Goal: Transaction & Acquisition: Purchase product/service

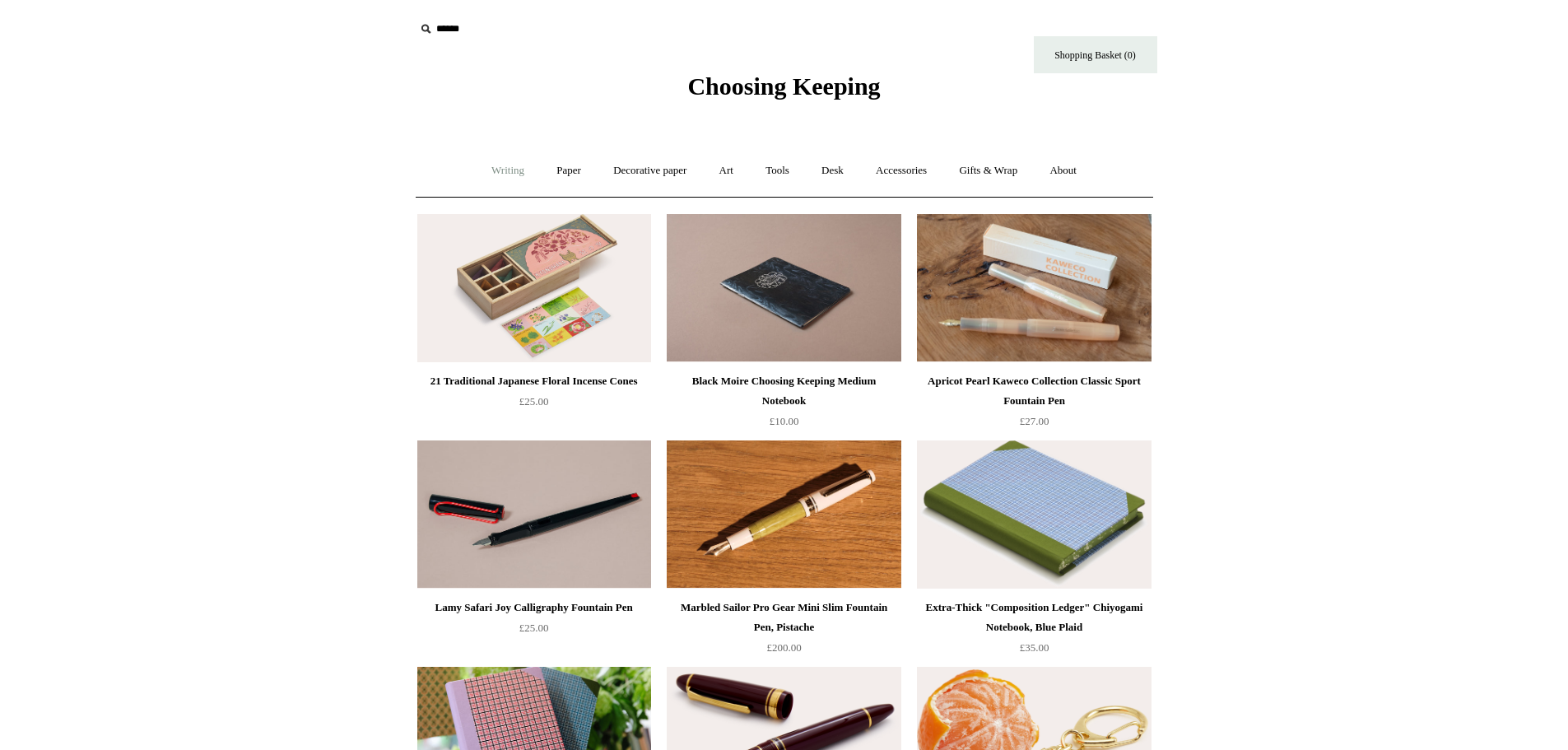
click at [495, 168] on link "Writing +" at bounding box center [507, 171] width 63 height 43
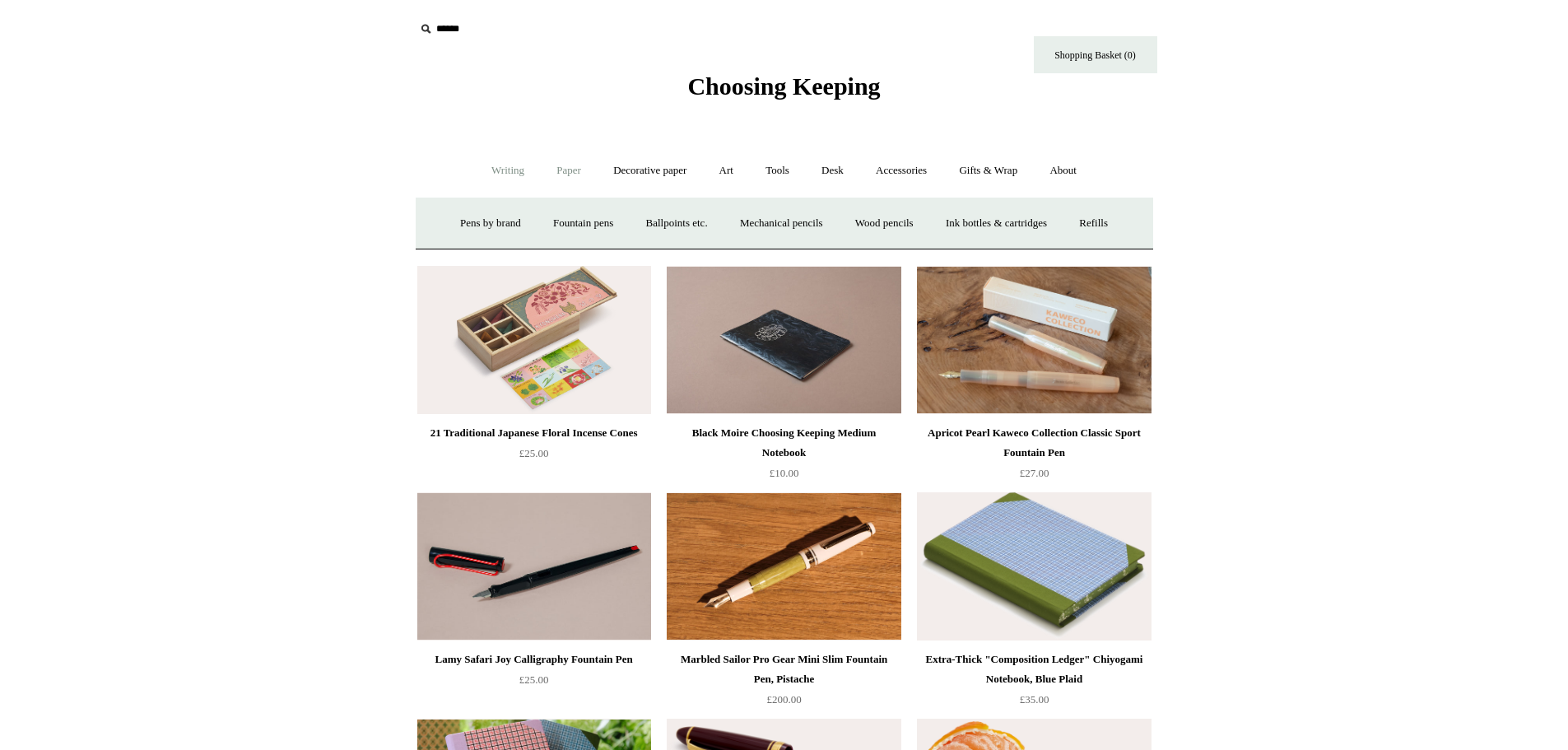
click at [551, 172] on link "Paper +" at bounding box center [569, 171] width 54 height 43
click at [545, 217] on link "Notebooks +" at bounding box center [553, 223] width 76 height 43
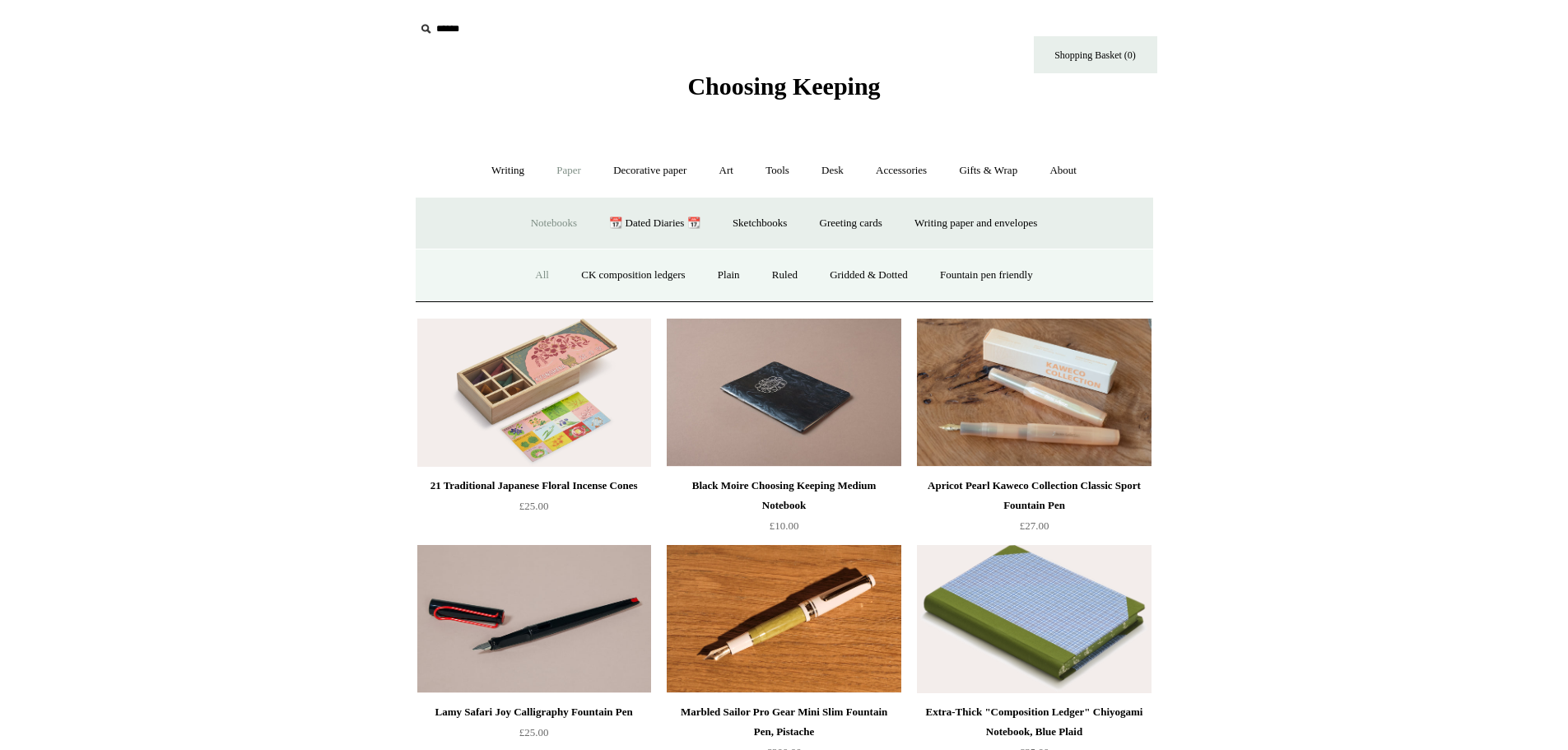
click at [521, 281] on link "All" at bounding box center [542, 275] width 43 height 43
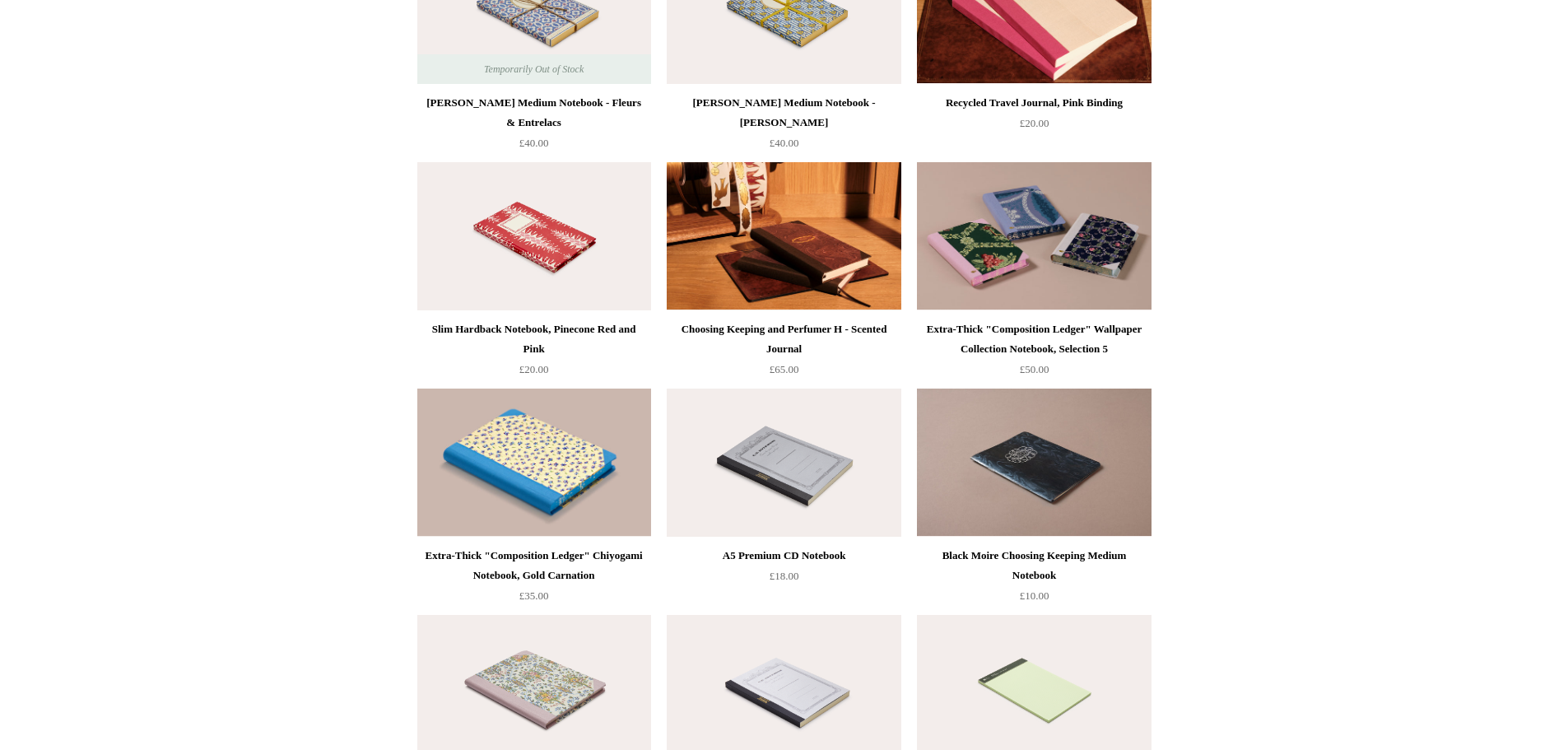
scroll to position [6420, 0]
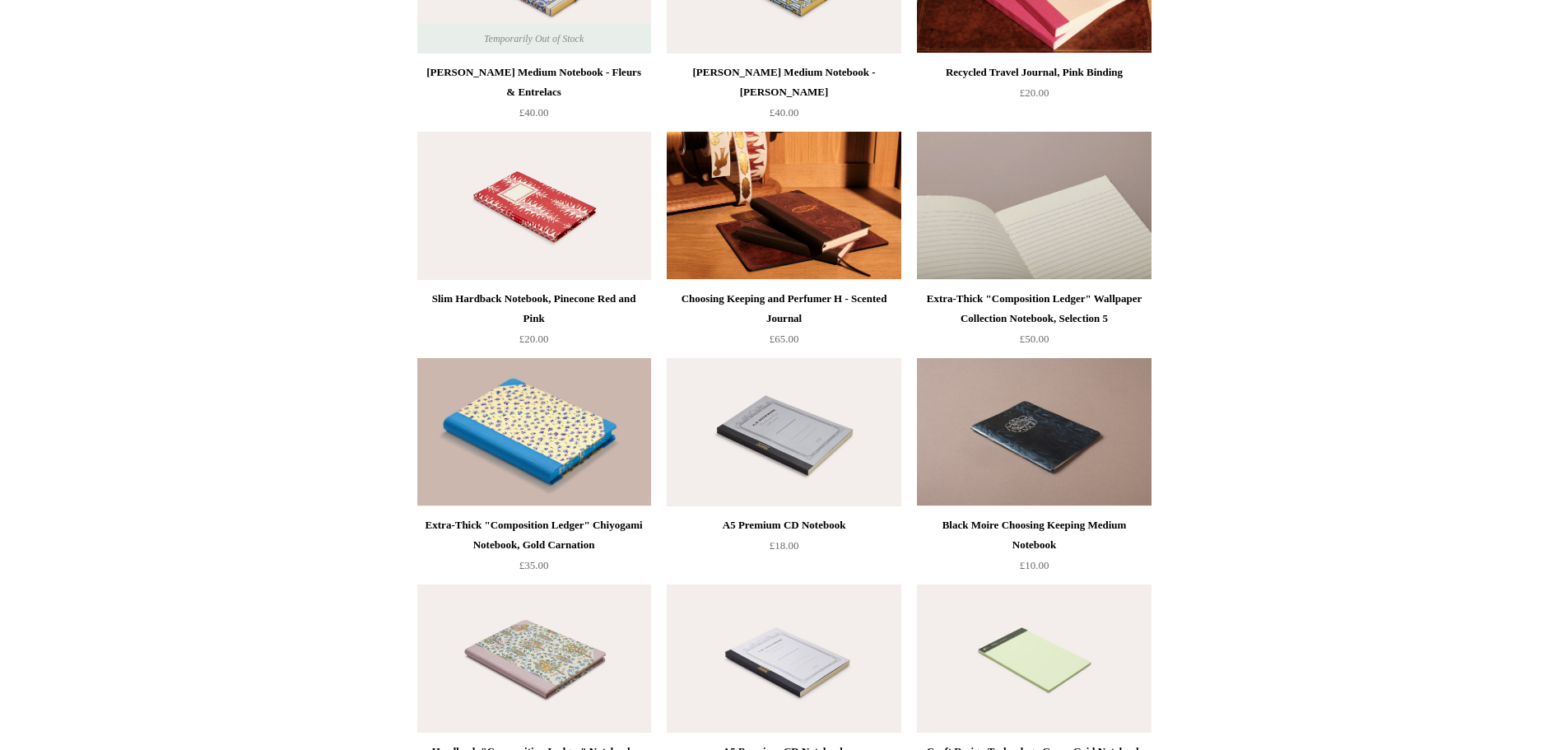
click at [980, 237] on img at bounding box center [1033, 206] width 234 height 148
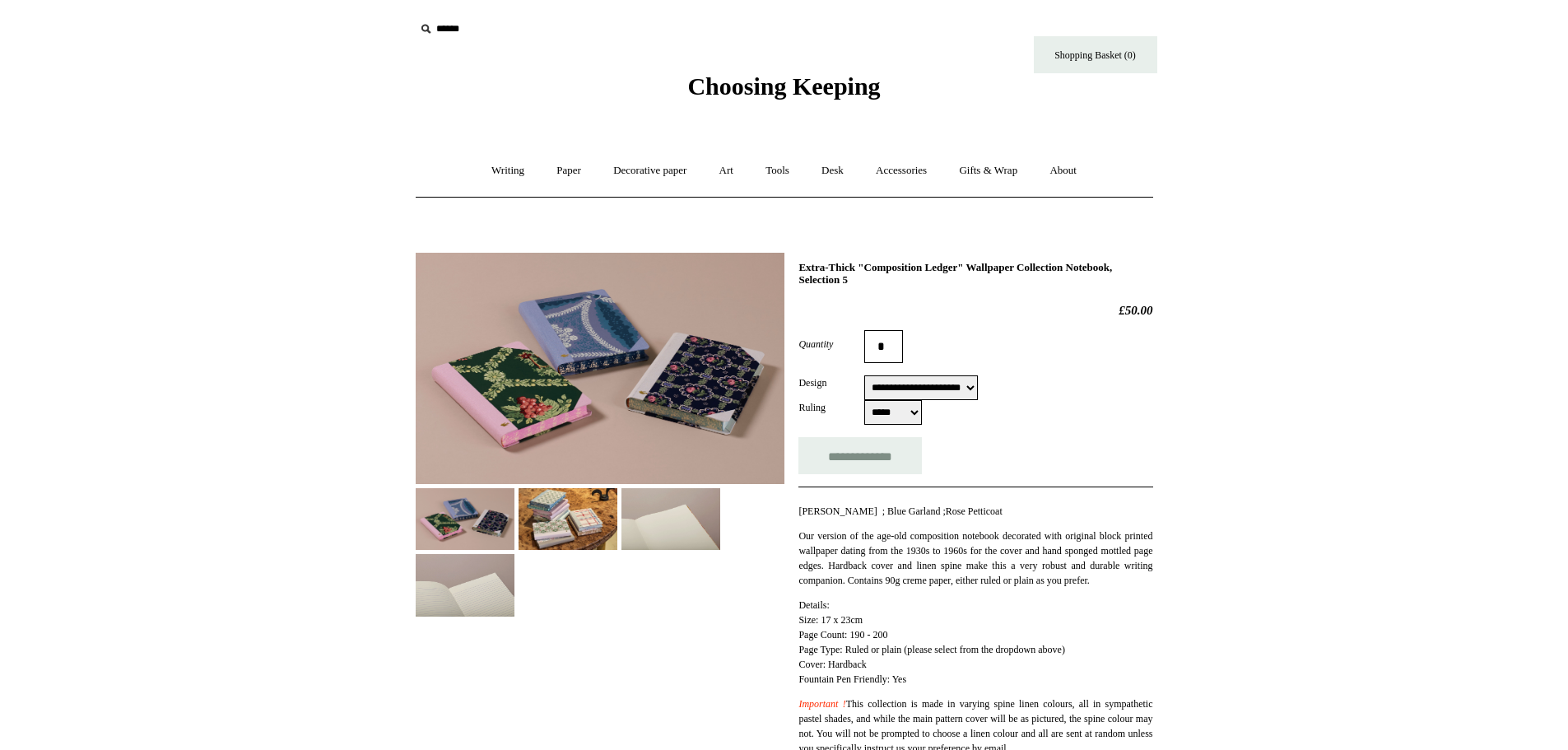
select select "**********"
click at [943, 395] on select "**********" at bounding box center [921, 388] width 114 height 25
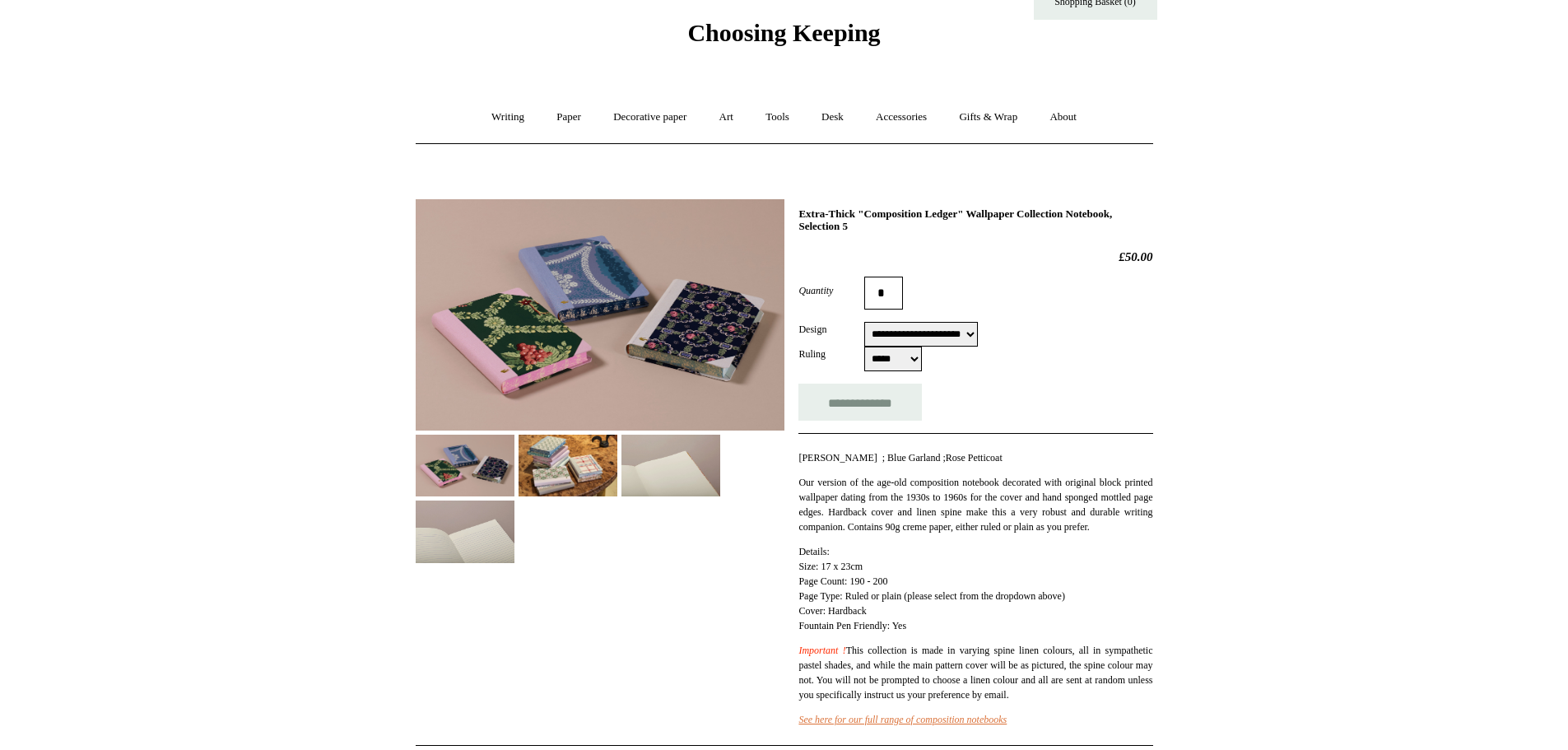
scroll to position [82, 0]
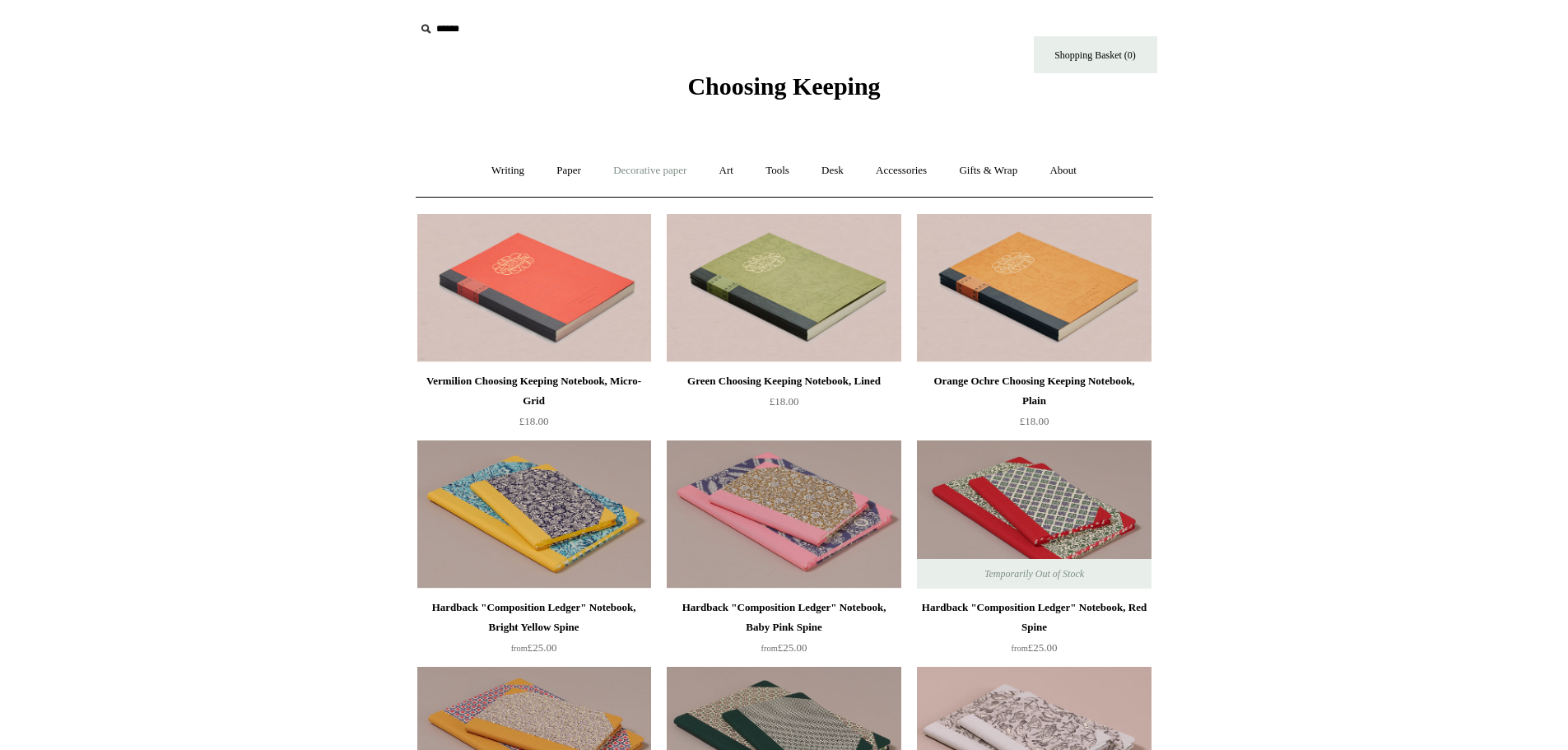
click at [642, 166] on link "Decorative paper +" at bounding box center [650, 171] width 103 height 43
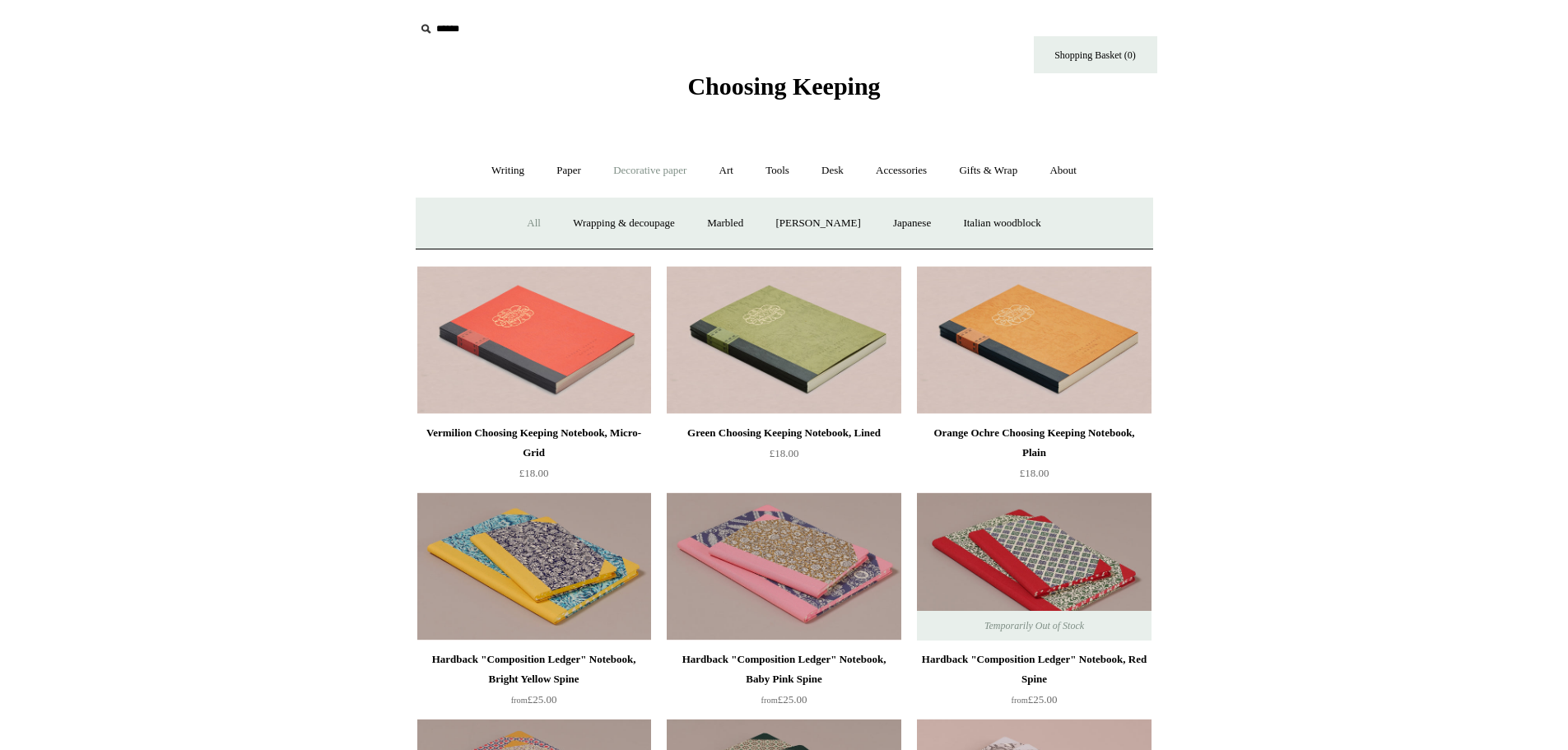
click at [516, 216] on link "All" at bounding box center [533, 223] width 43 height 43
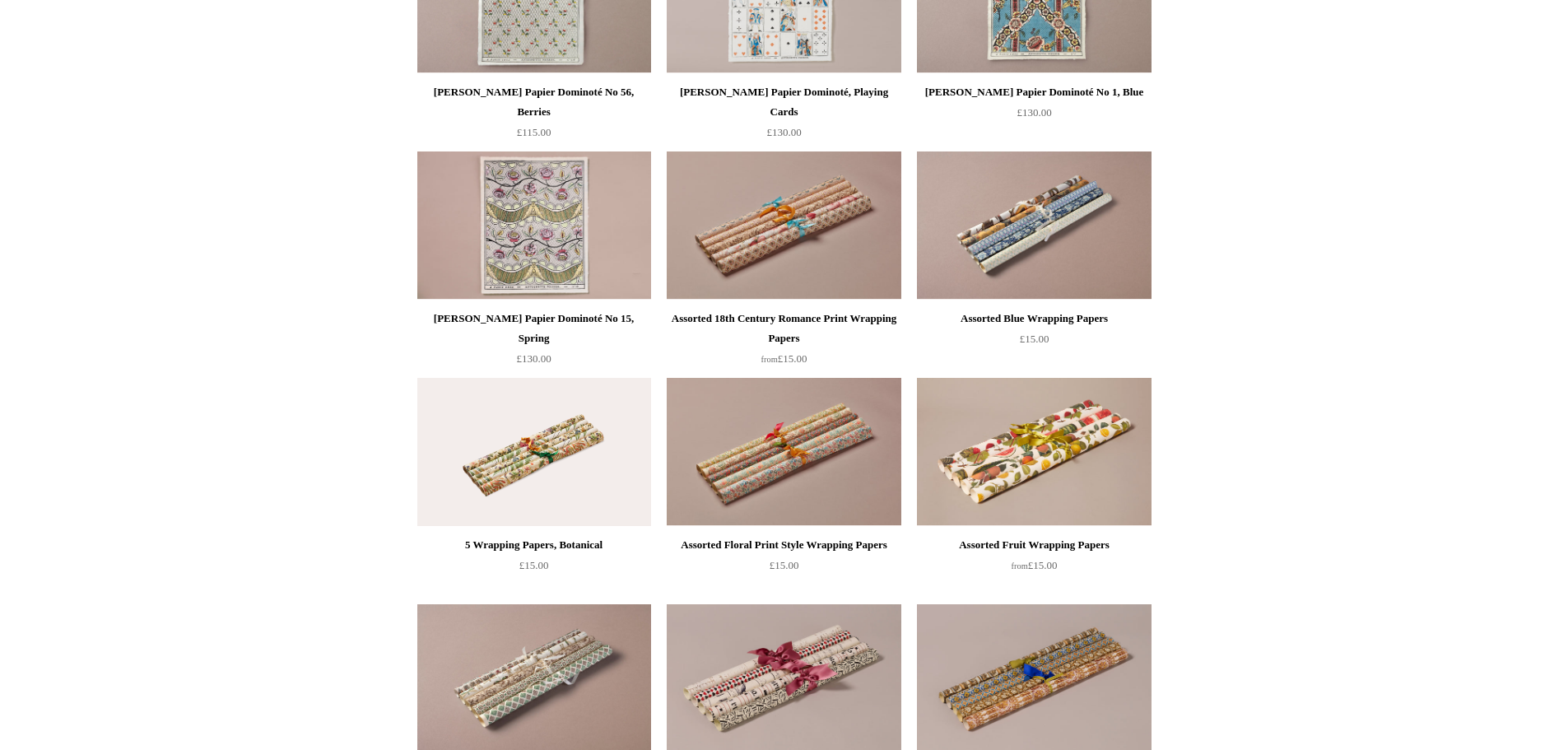
scroll to position [1728, 0]
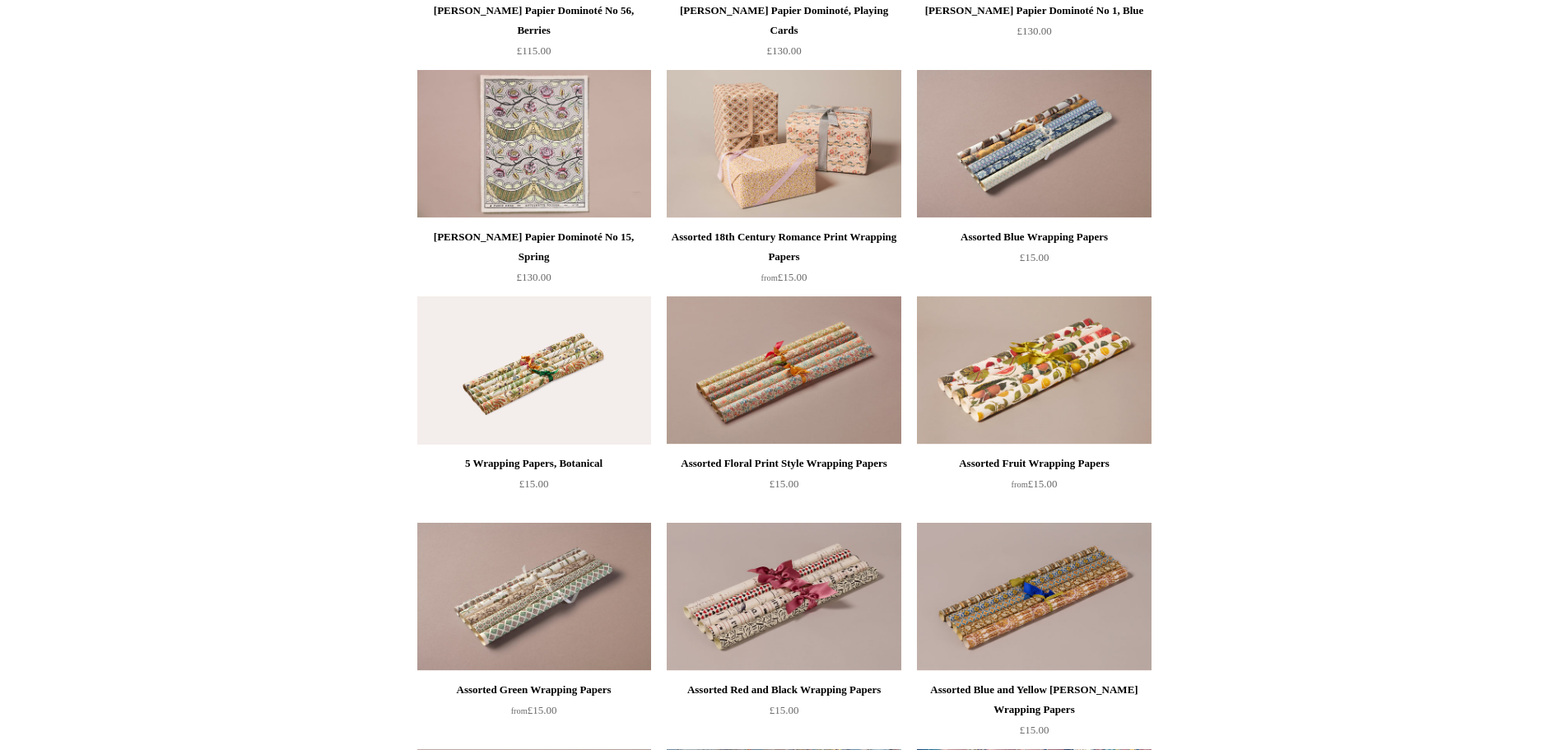
click at [795, 147] on img at bounding box center [784, 145] width 234 height 148
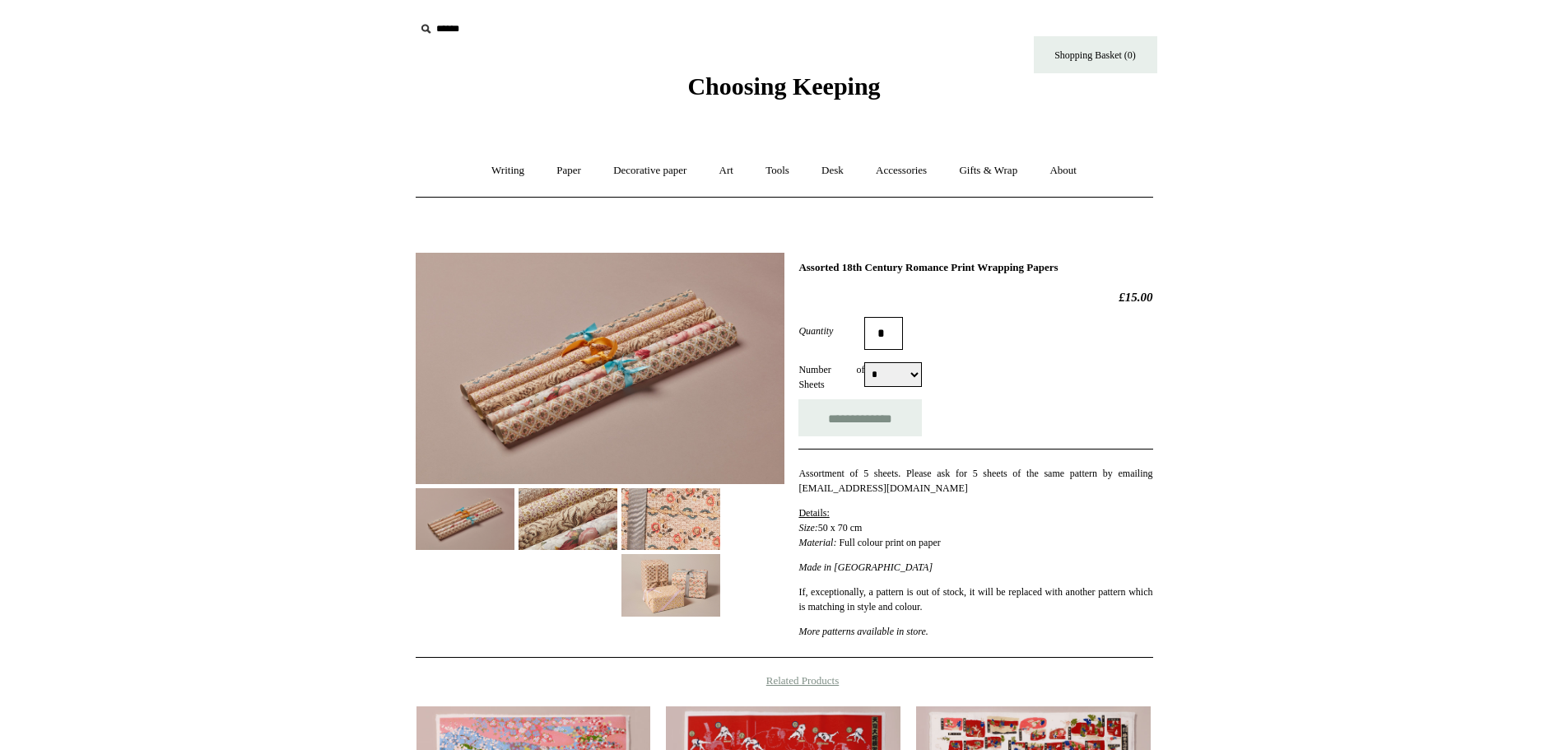
click at [549, 505] on img at bounding box center [568, 519] width 98 height 62
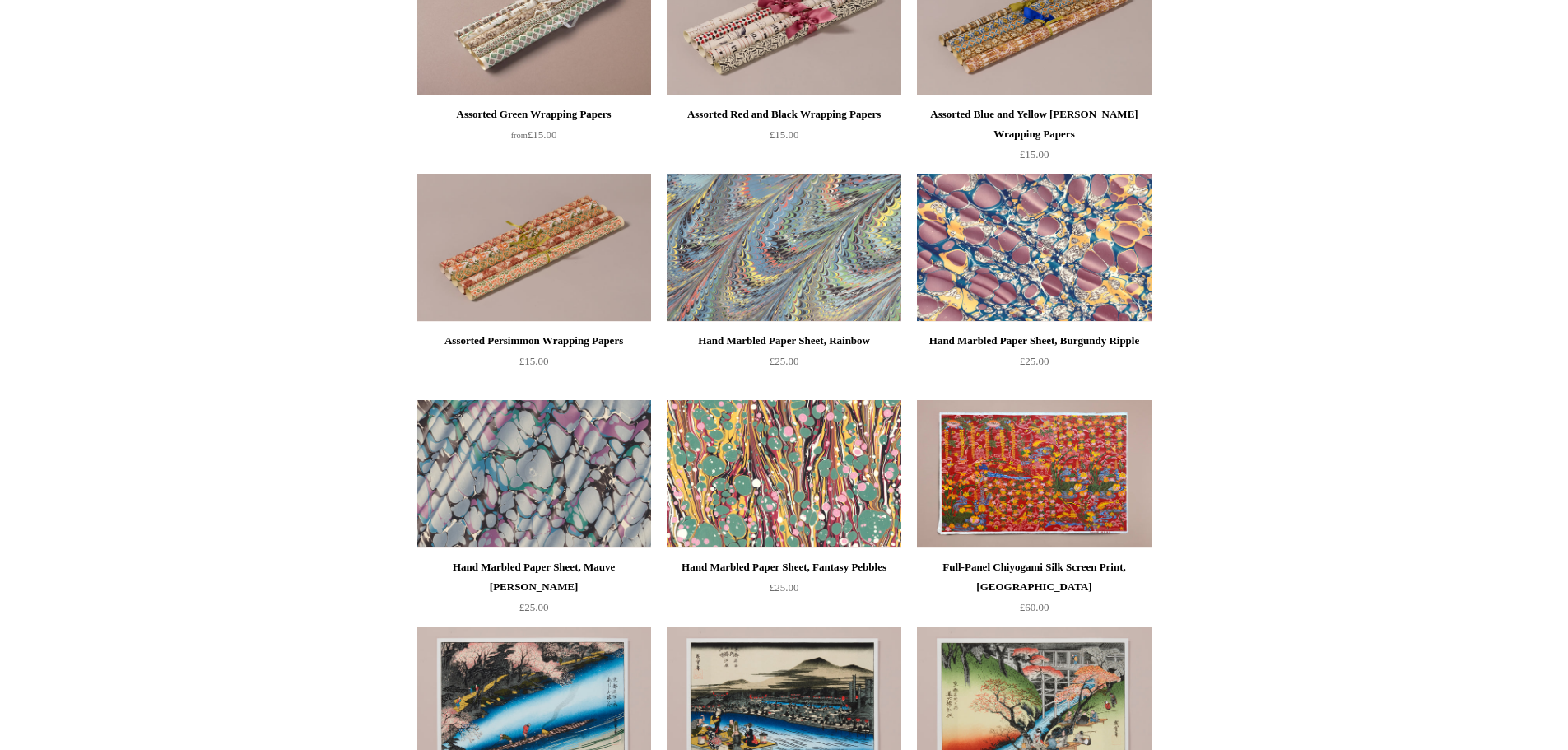
scroll to position [2305, 0]
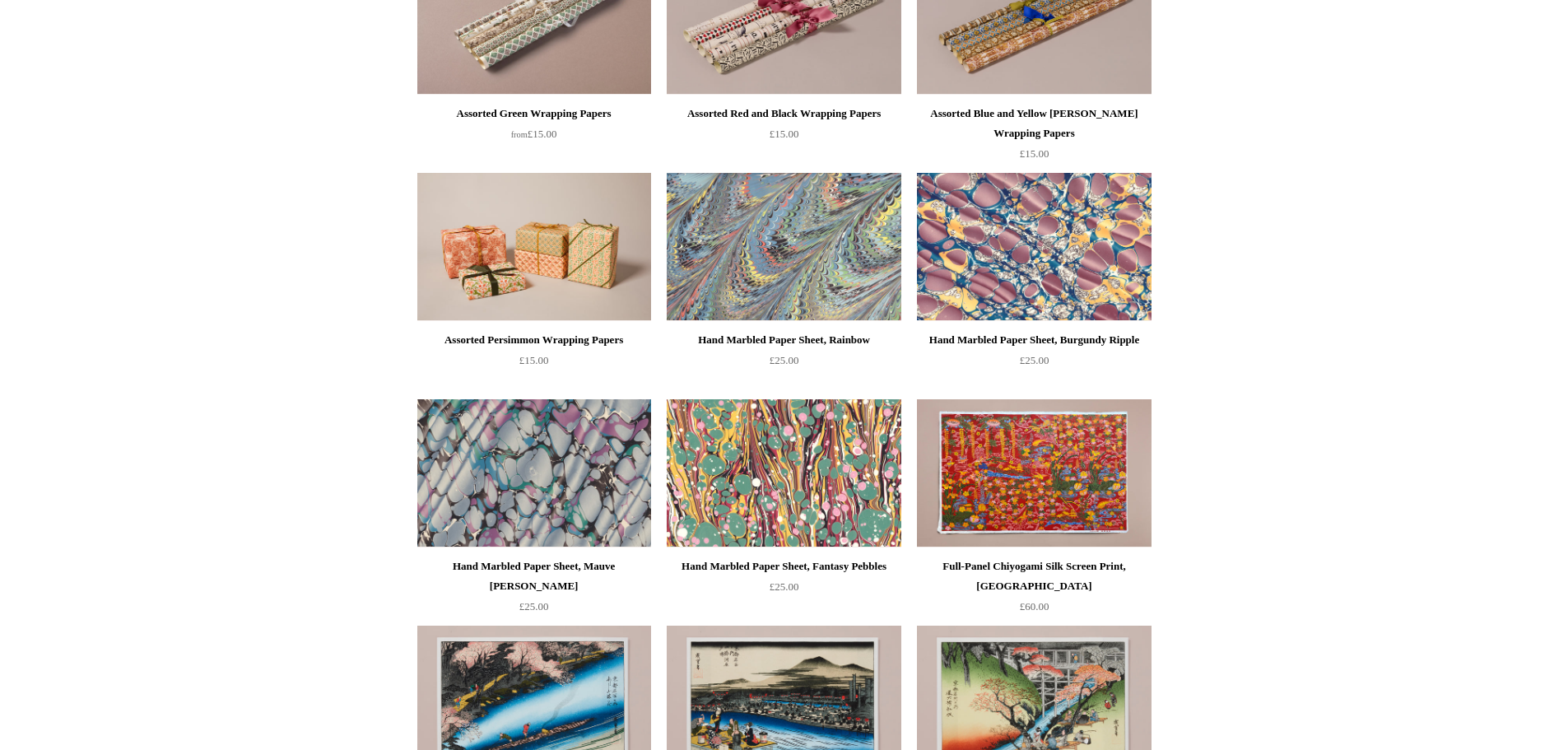
click at [543, 243] on img at bounding box center [534, 247] width 234 height 148
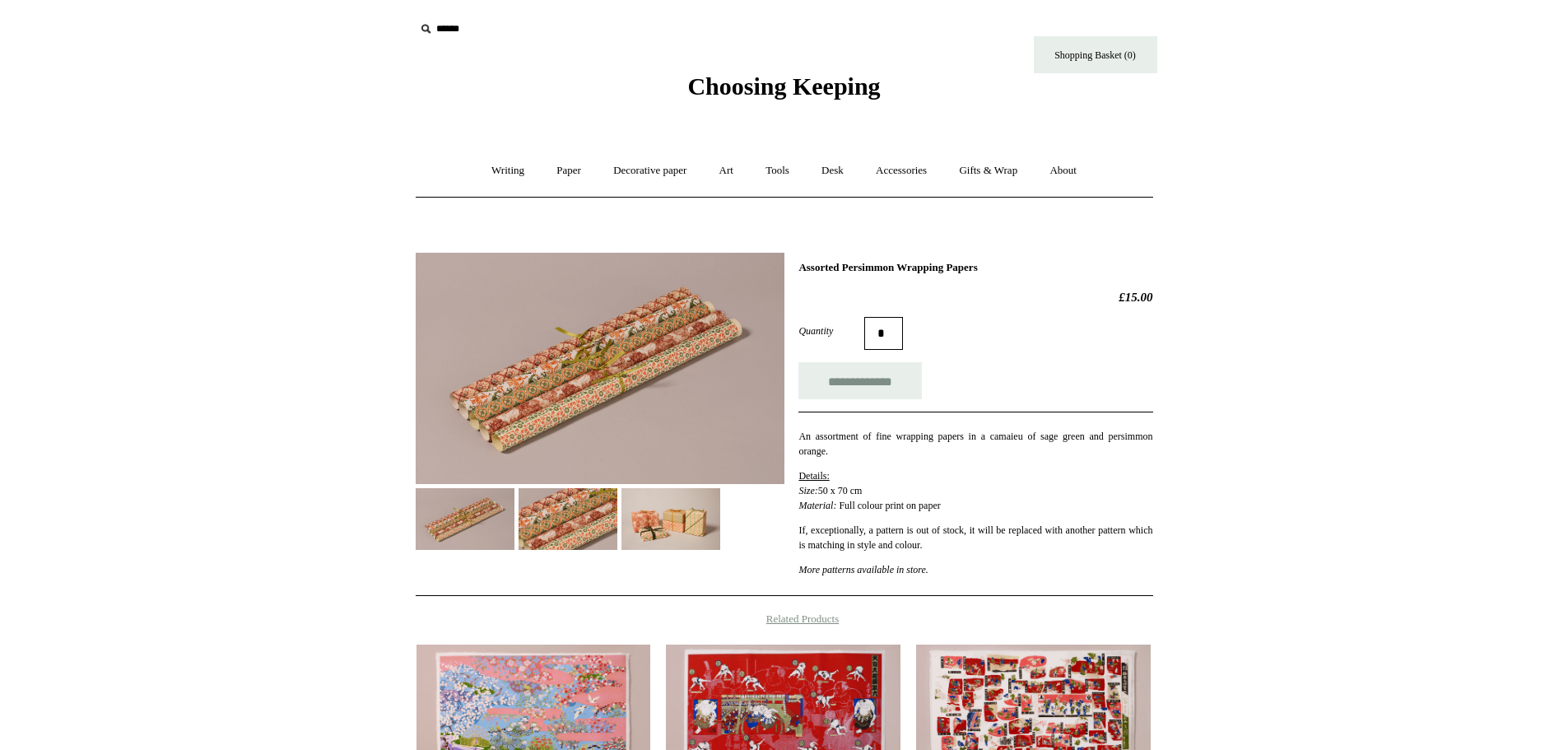
click at [607, 391] on img at bounding box center [599, 368] width 369 height 231
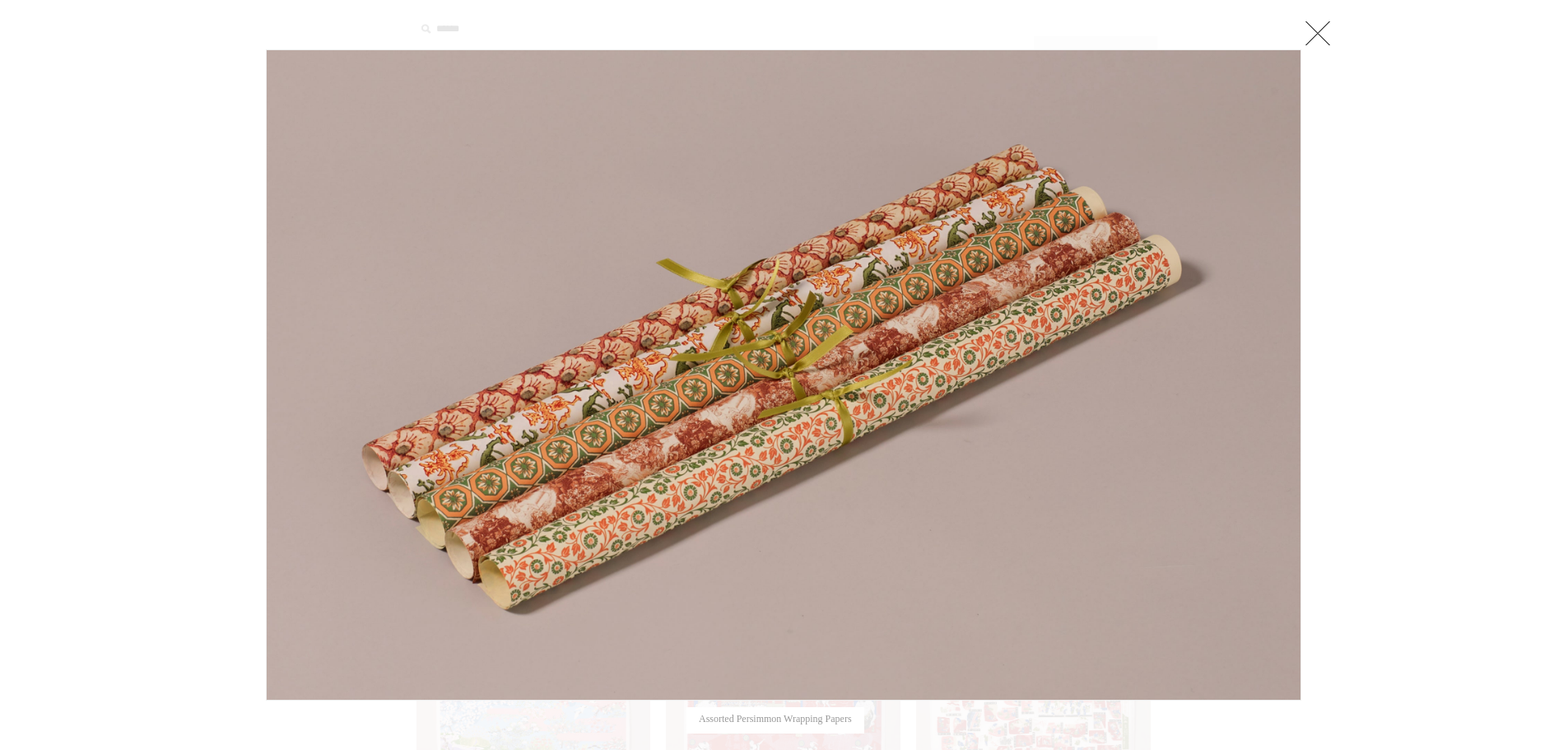
click at [1325, 24] on link at bounding box center [1317, 33] width 33 height 33
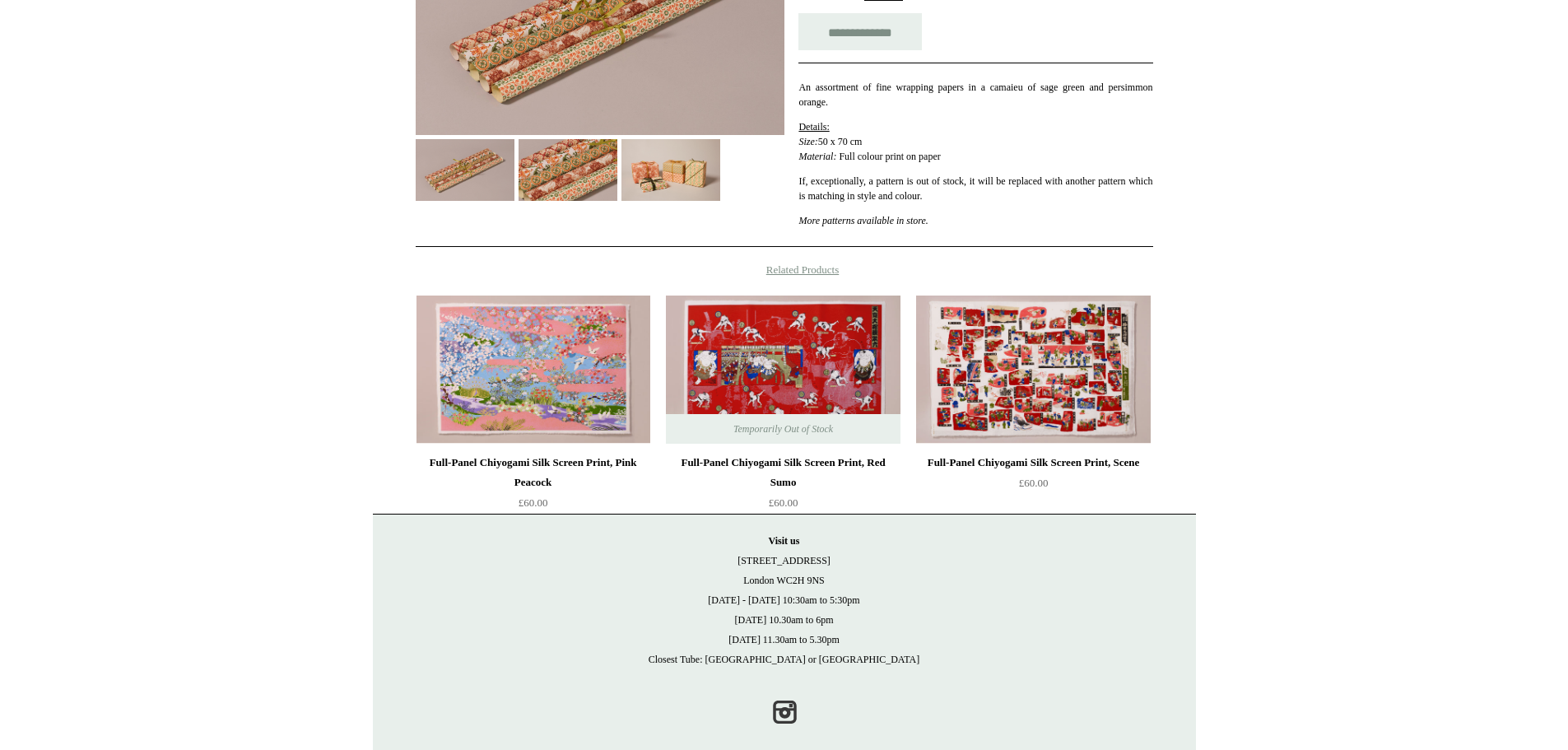
scroll to position [371, 0]
